Goal: Task Accomplishment & Management: Manage account settings

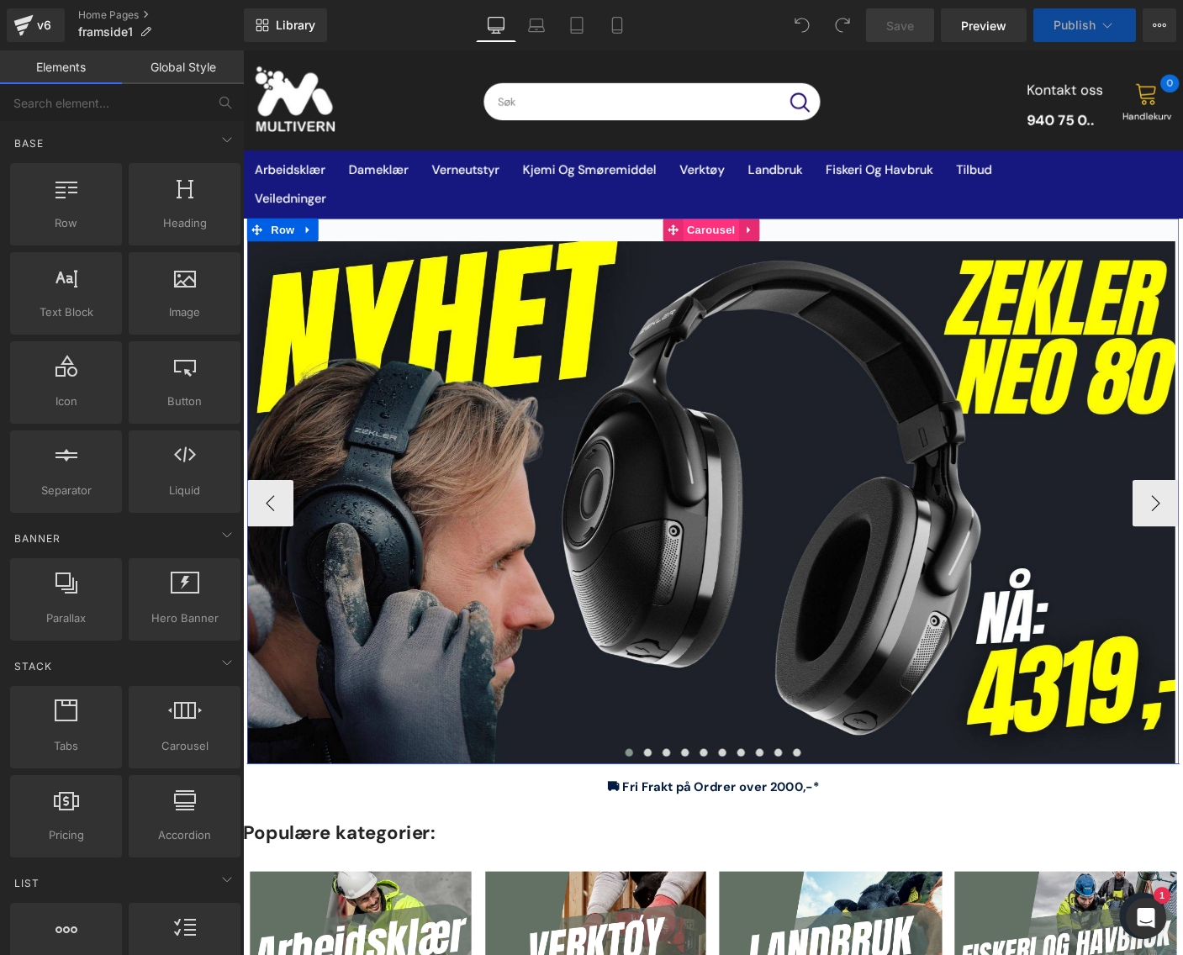
click at [726, 245] on span "Carousel" at bounding box center [749, 244] width 61 height 25
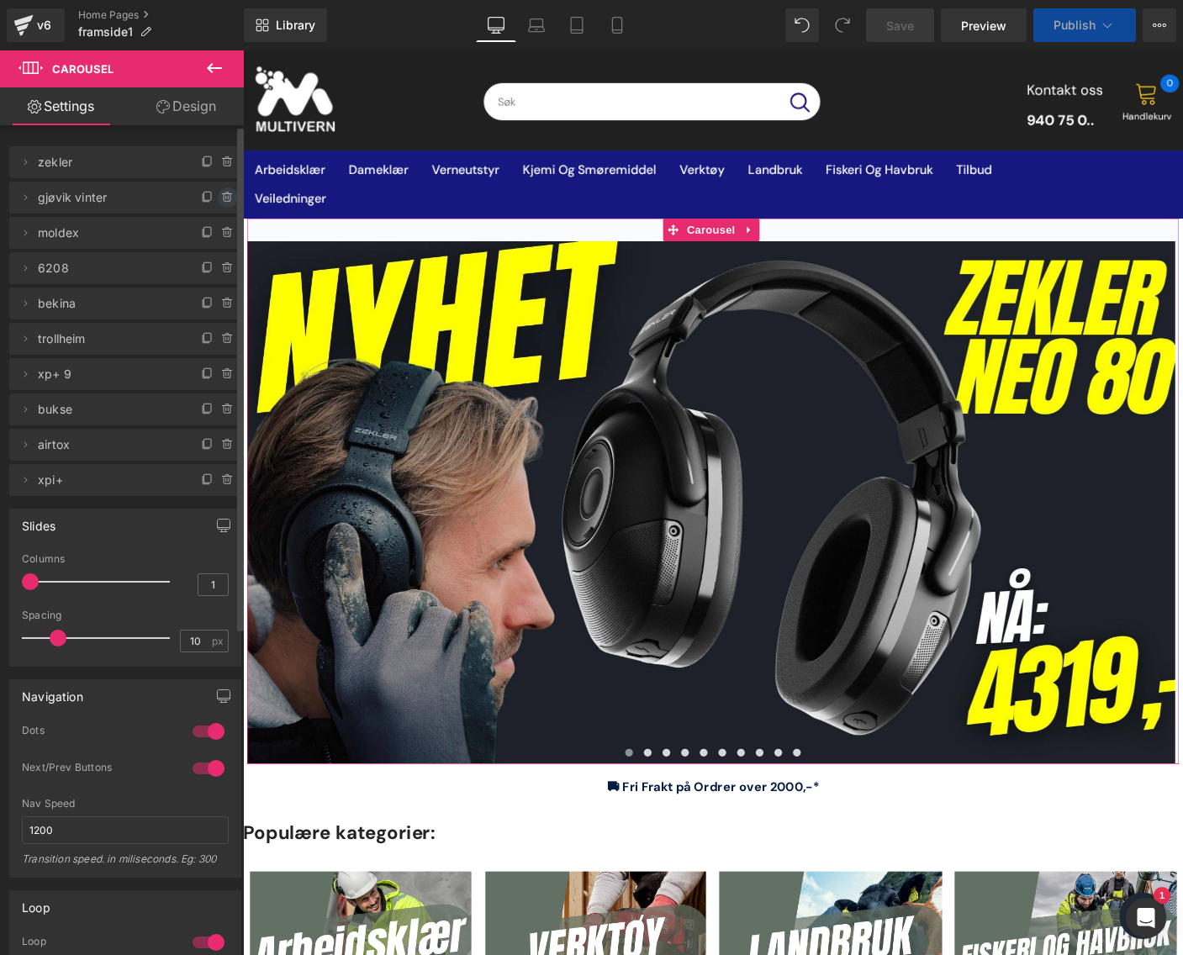
click at [226, 198] on icon at bounding box center [226, 197] width 0 height 3
drag, startPoint x: 210, startPoint y: 203, endPoint x: 467, endPoint y: 119, distance: 269.6
click at [210, 203] on button "Delete" at bounding box center [209, 198] width 53 height 22
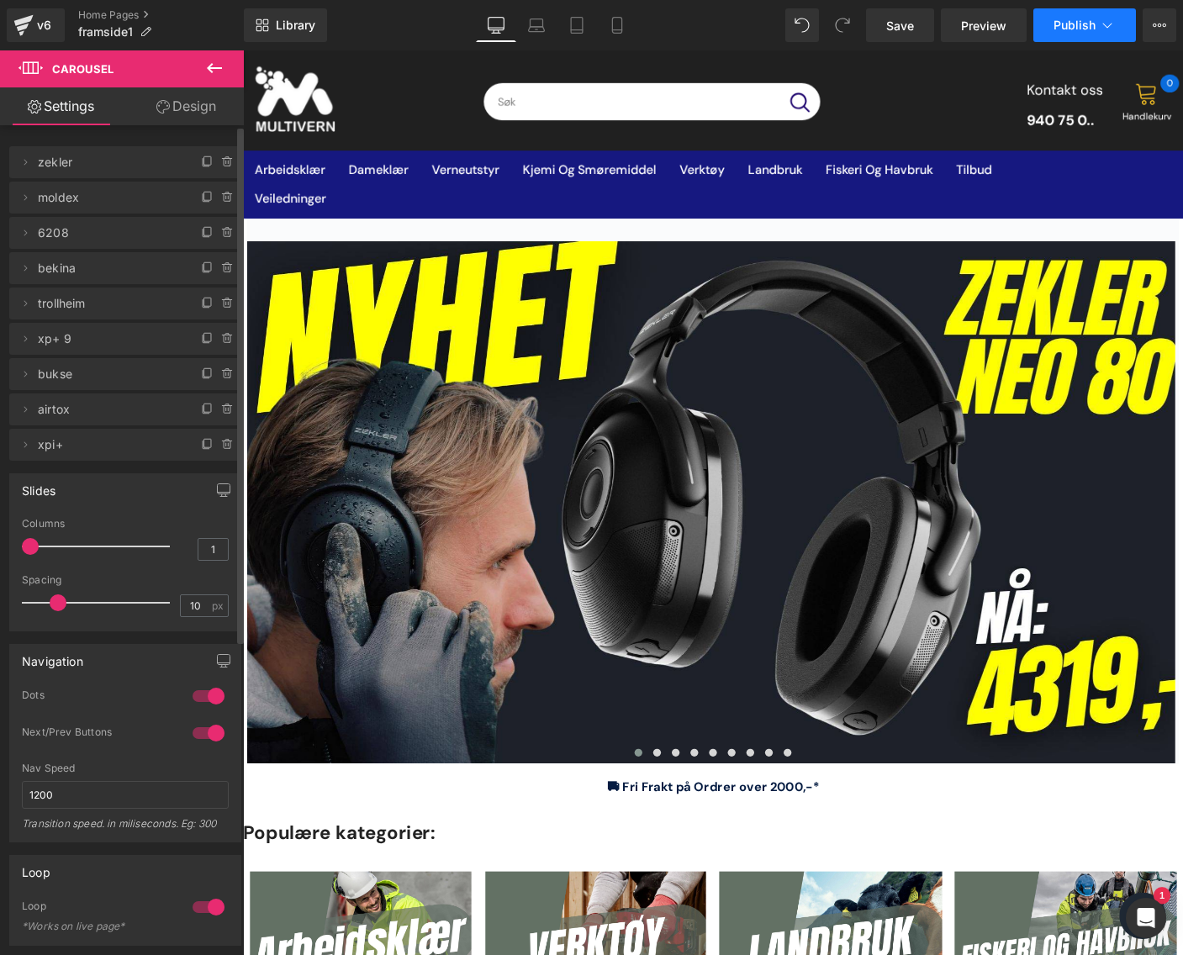
click at [1090, 20] on span "Publish" at bounding box center [1074, 24] width 42 height 13
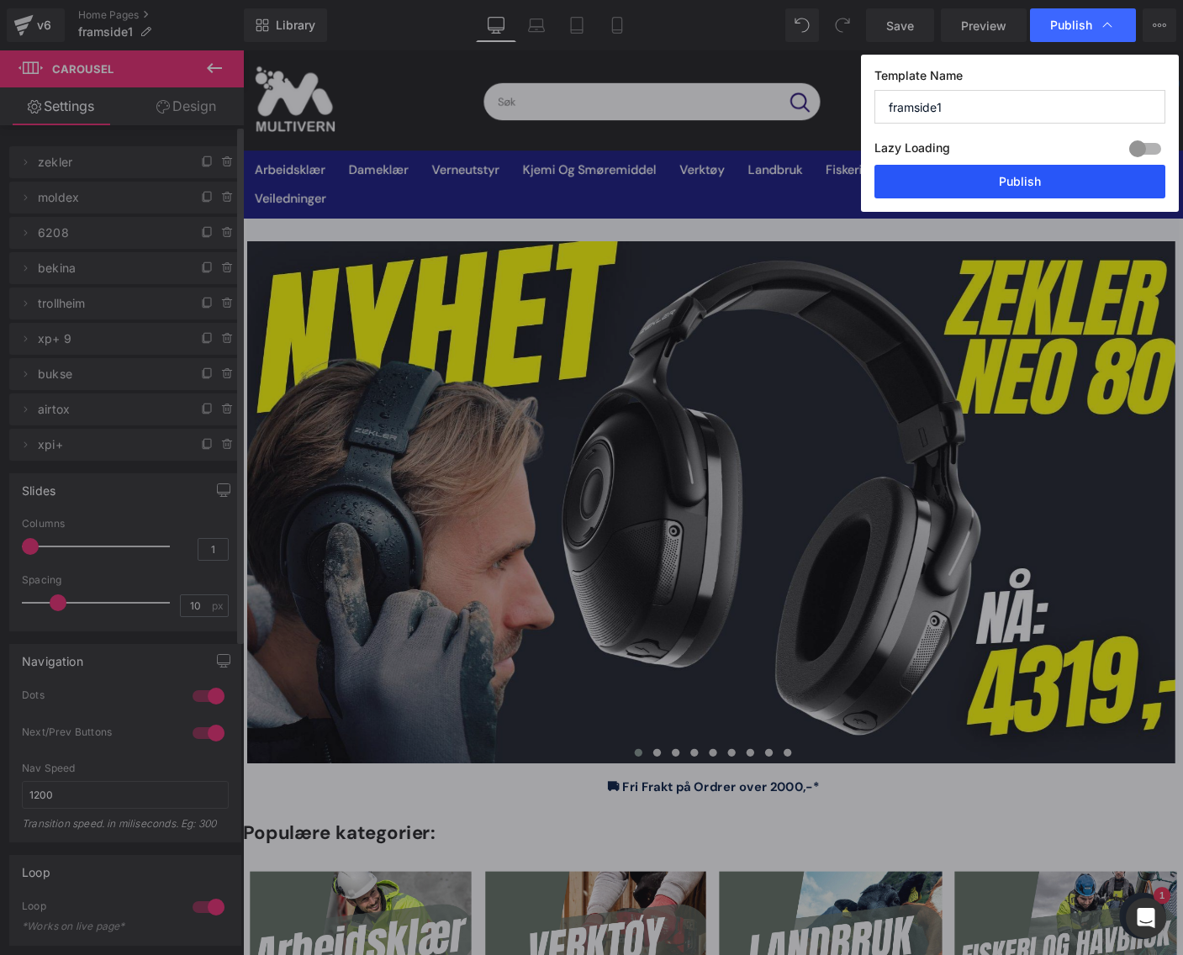
click at [1021, 188] on button "Publish" at bounding box center [1019, 182] width 291 height 34
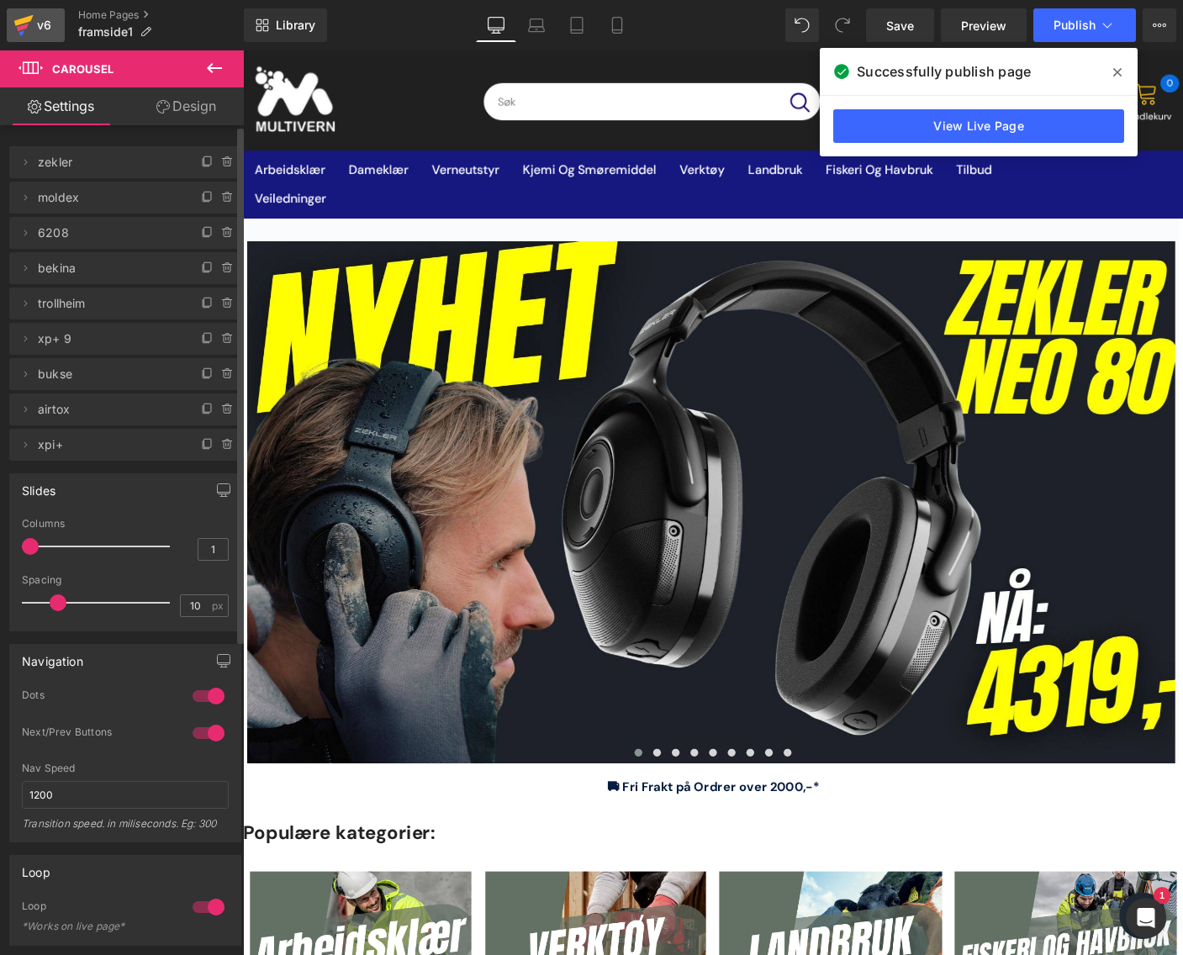
drag, startPoint x: 40, startPoint y: 26, endPoint x: 50, endPoint y: 22, distance: 10.9
click at [40, 26] on div "v6" at bounding box center [44, 25] width 21 height 22
